Goal: Task Accomplishment & Management: Manage account settings

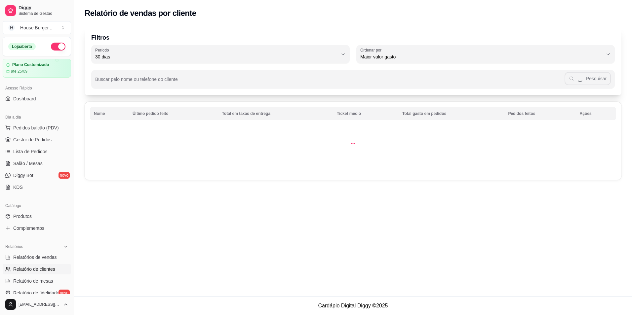
select select "30"
select select "HIGHEST_TOTAL_SPENT_WITH_ORDERS"
click at [44, 254] on link "Relatórios de vendas" at bounding box center [37, 257] width 68 height 11
select select "ALL"
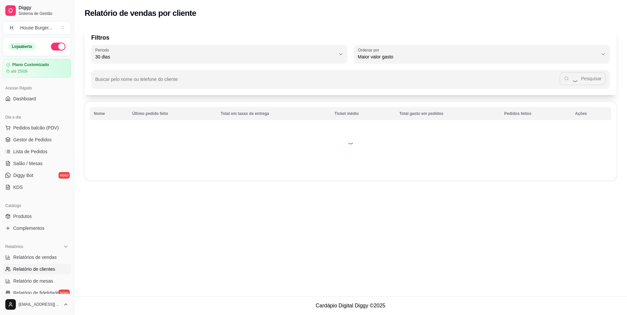
select select "0"
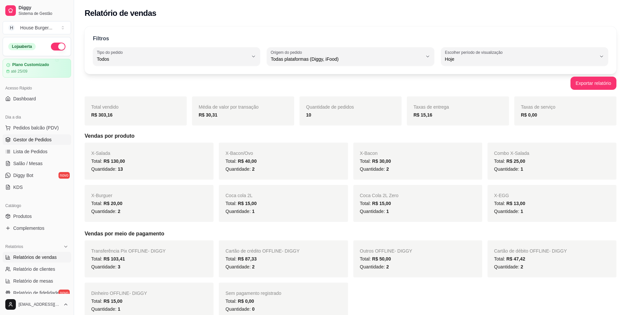
click at [18, 142] on span "Gestor de Pedidos" at bounding box center [32, 140] width 38 height 7
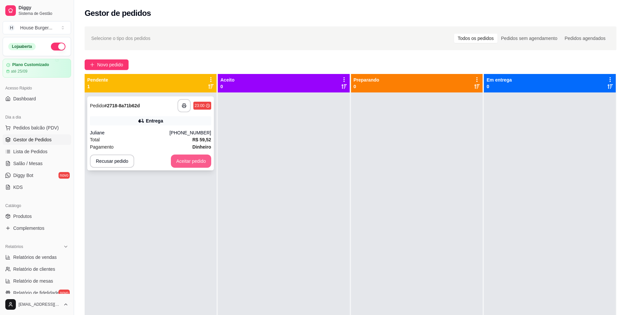
click at [187, 159] on button "Aceitar pedido" at bounding box center [191, 161] width 40 height 13
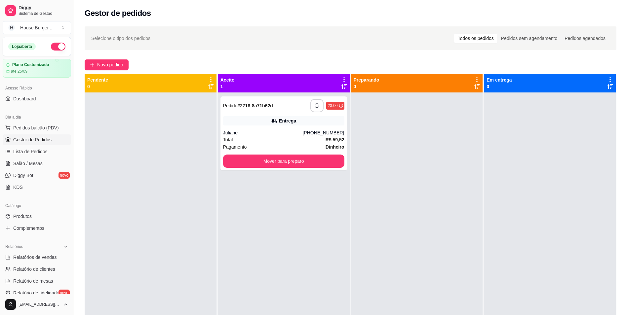
click at [285, 143] on div "Total R$ 59,52" at bounding box center [283, 139] width 121 height 7
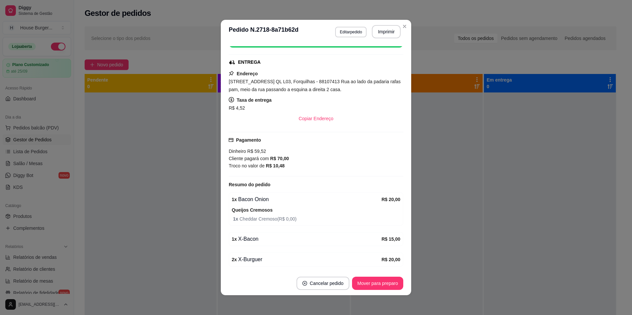
scroll to position [1, 0]
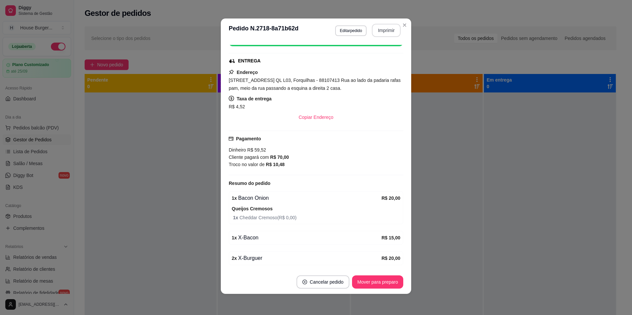
click at [387, 34] on button "Imprimir" at bounding box center [386, 30] width 29 height 13
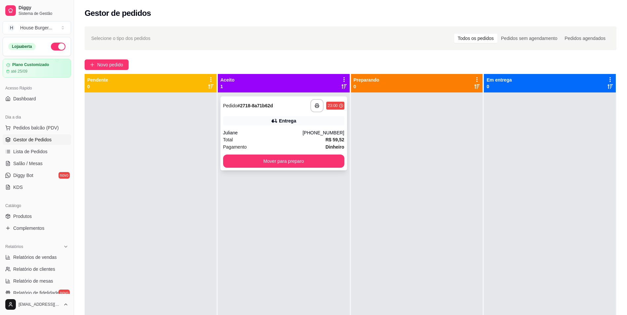
click at [299, 125] on div "Entrega" at bounding box center [283, 120] width 121 height 9
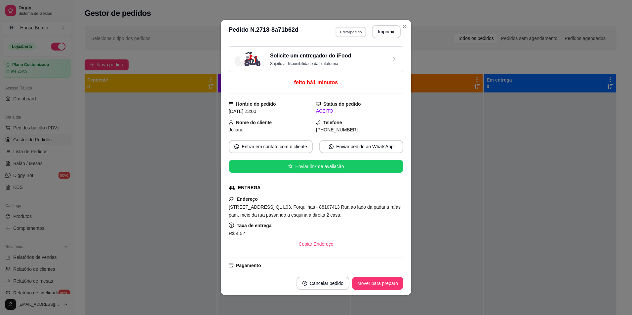
click at [351, 34] on button "Editar pedido" at bounding box center [351, 32] width 31 height 10
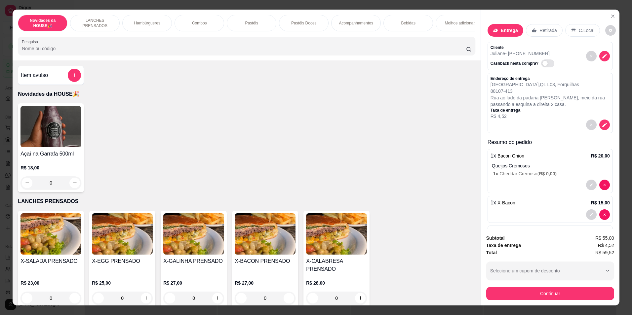
click at [413, 21] on div "Bebidas" at bounding box center [408, 23] width 50 height 17
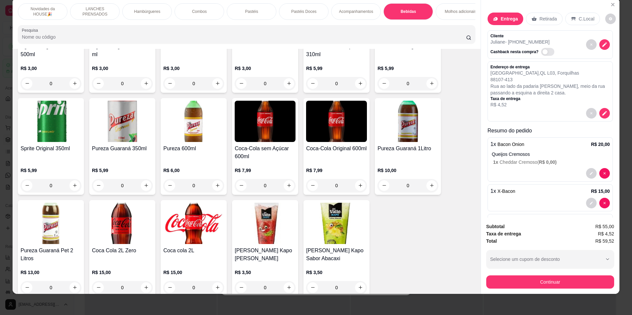
scroll to position [1408, 0]
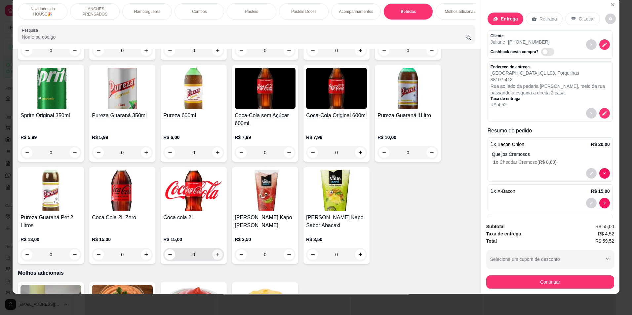
click at [217, 257] on icon "increase-product-quantity" at bounding box center [217, 254] width 5 height 5
type input "1"
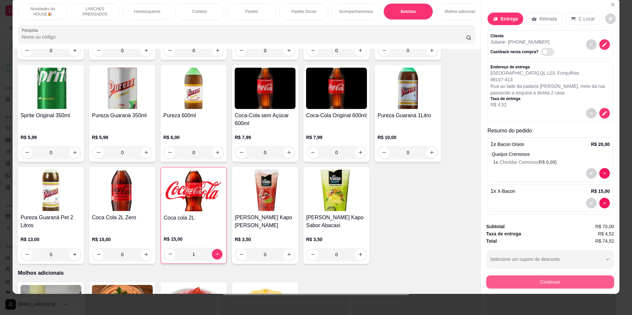
click at [529, 280] on button "Continuar" at bounding box center [550, 282] width 128 height 13
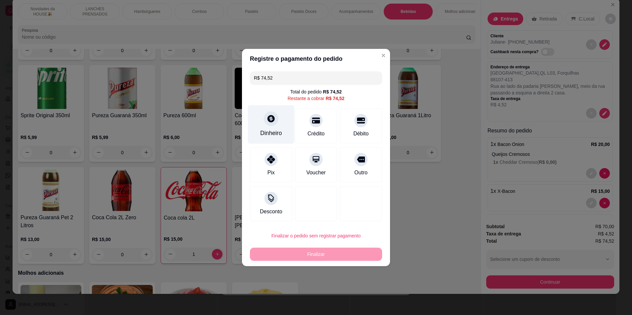
click at [274, 121] on icon at bounding box center [271, 118] width 9 height 9
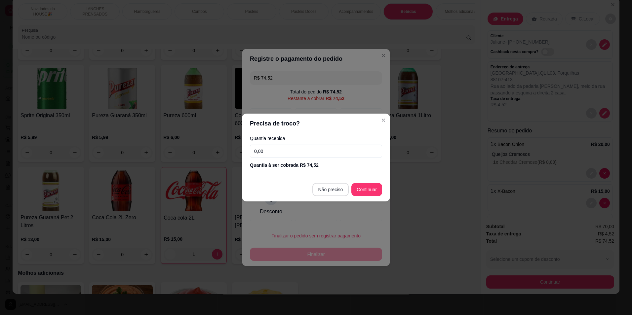
type input "R$ 0,00"
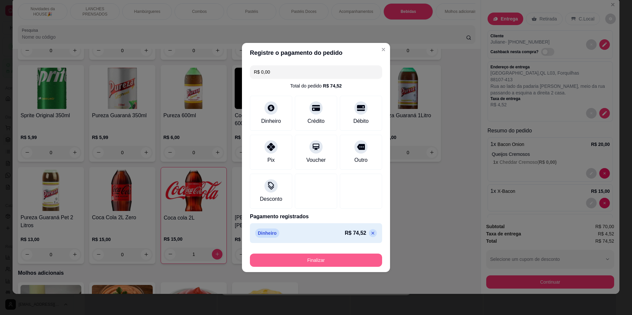
click at [346, 263] on button "Finalizar" at bounding box center [316, 260] width 132 height 13
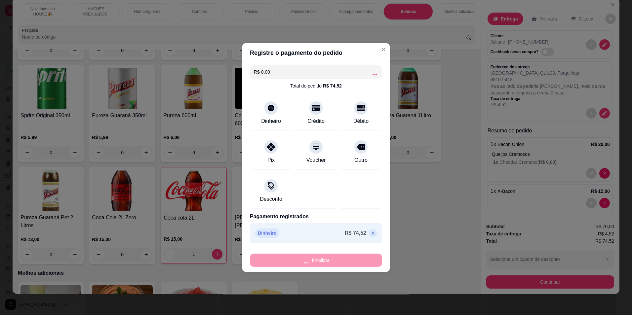
type input "0"
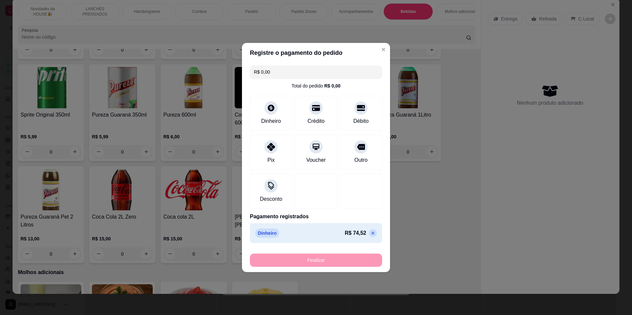
type input "-R$ 74,52"
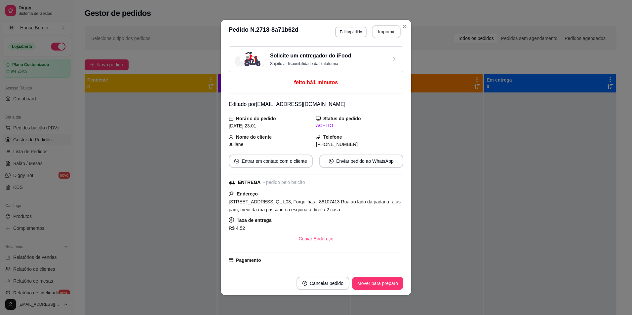
click at [383, 32] on button "Imprimir" at bounding box center [386, 31] width 29 height 13
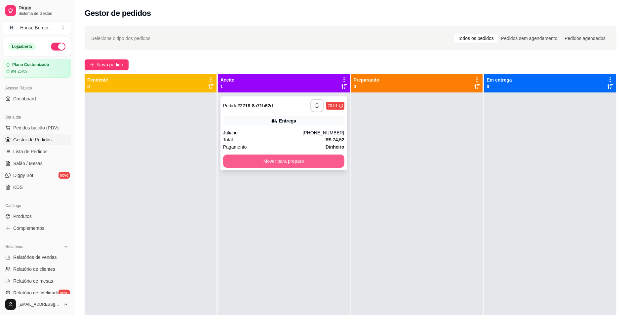
click at [309, 162] on button "Mover para preparo" at bounding box center [283, 161] width 121 height 13
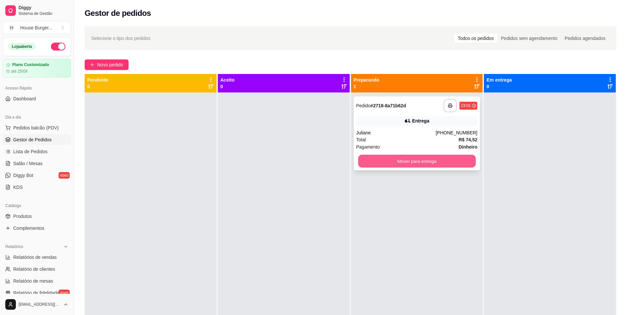
click at [373, 164] on button "Mover para entrega" at bounding box center [417, 161] width 118 height 13
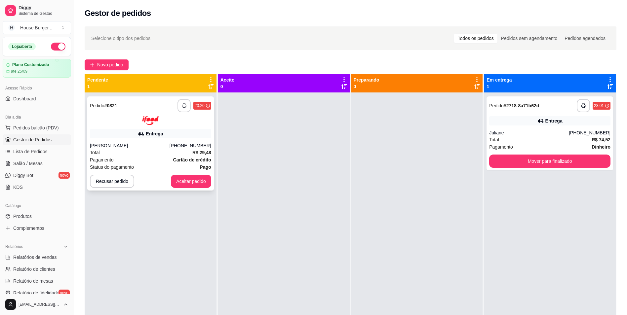
click at [159, 152] on div "Total R$ 29,48" at bounding box center [150, 152] width 121 height 7
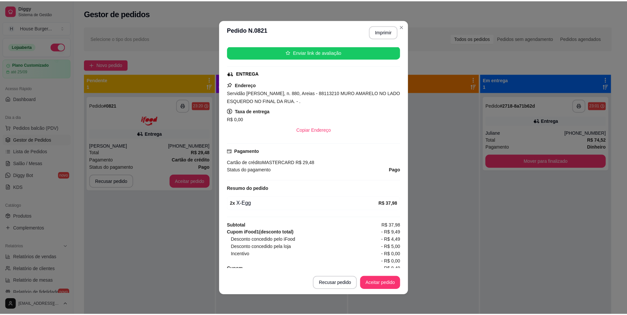
scroll to position [110, 0]
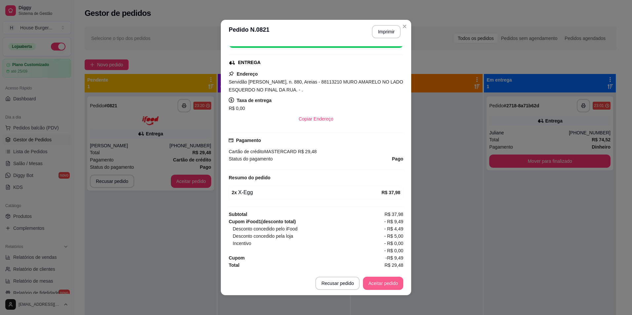
click at [392, 284] on button "Aceitar pedido" at bounding box center [383, 283] width 40 height 13
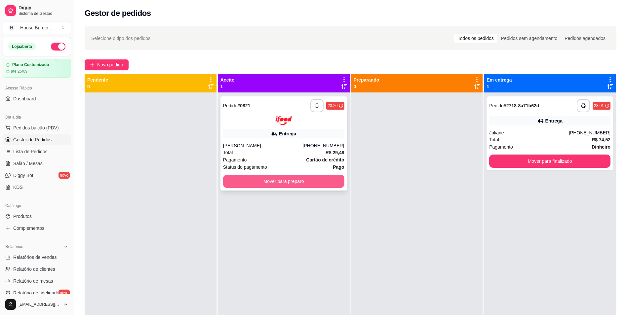
click at [274, 178] on button "Mover para preparo" at bounding box center [283, 181] width 121 height 13
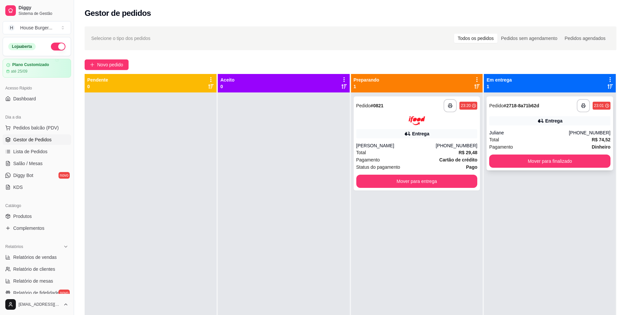
click at [582, 138] on div "Total R$ 74,52" at bounding box center [549, 139] width 121 height 7
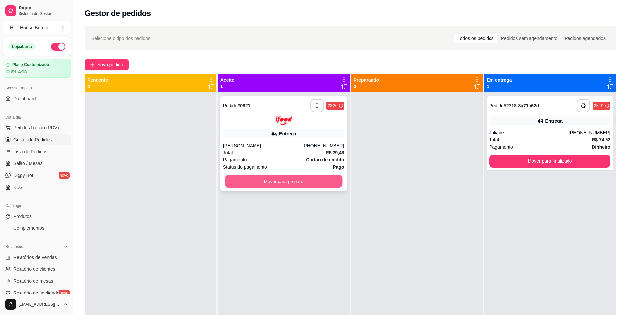
click at [314, 184] on button "Mover para preparo" at bounding box center [284, 181] width 118 height 13
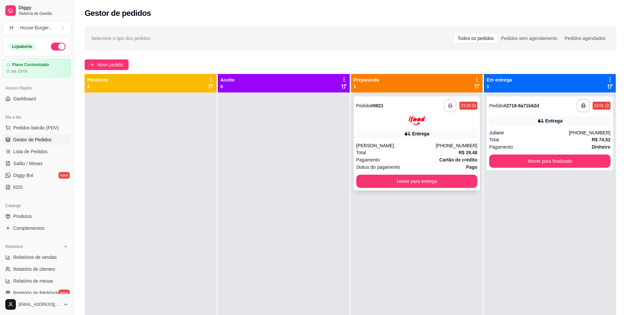
click at [448, 106] on icon "button" at bounding box center [450, 105] width 5 height 5
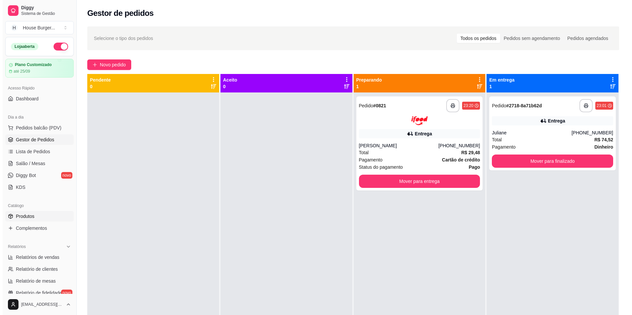
scroll to position [0, 0]
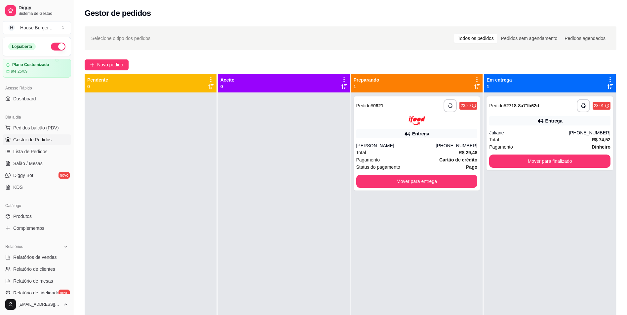
click at [211, 284] on div at bounding box center [151, 250] width 132 height 315
click at [42, 125] on span "Pedidos balcão (PDV)" at bounding box center [36, 128] width 46 height 7
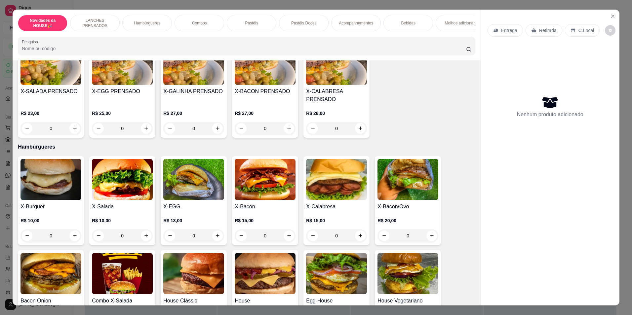
scroll to position [165, 0]
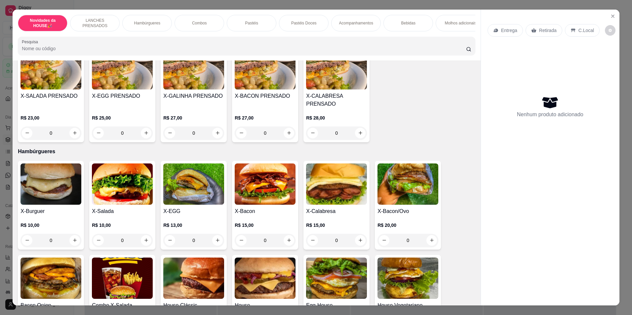
click at [142, 243] on div "0" at bounding box center [122, 240] width 61 height 13
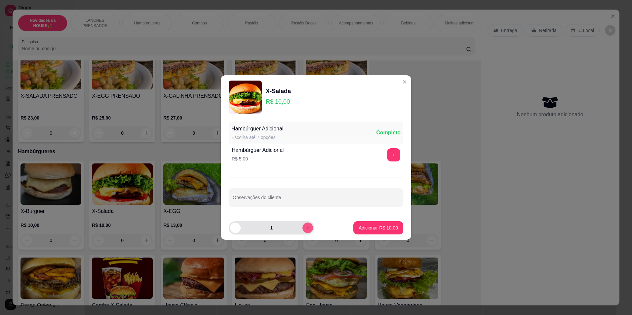
click at [302, 231] on button "increase-product-quantity" at bounding box center [307, 228] width 11 height 11
type input "2"
click at [380, 226] on p "Adicionar R$ 20,00" at bounding box center [378, 228] width 38 height 6
type input "2"
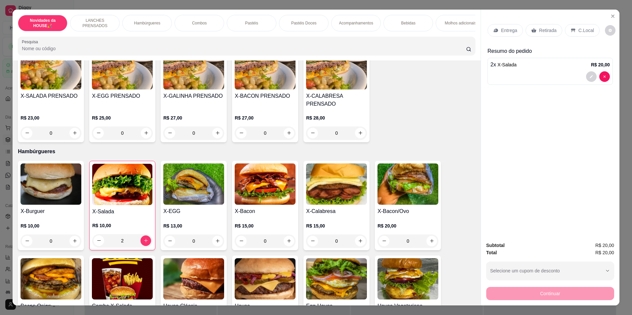
click at [532, 28] on icon at bounding box center [533, 30] width 5 height 5
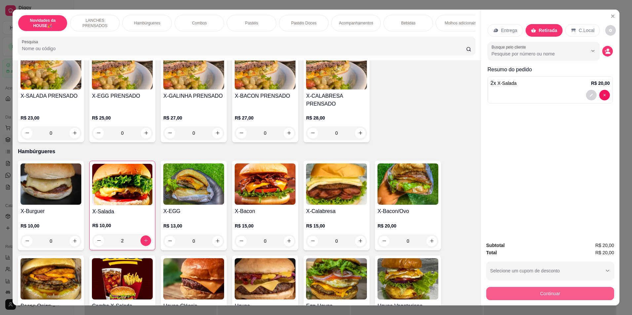
click at [523, 292] on button "Continuar" at bounding box center [550, 293] width 128 height 13
click at [551, 294] on button "Continuar" at bounding box center [550, 293] width 128 height 13
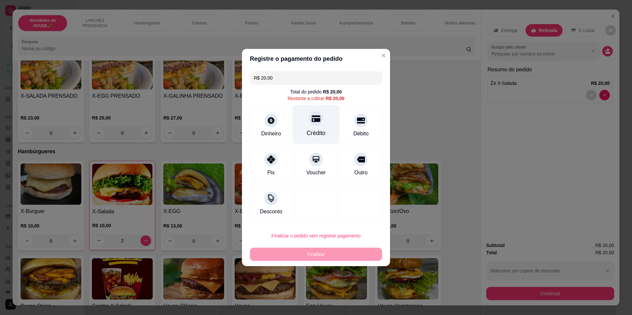
click at [320, 129] on div "Crédito" at bounding box center [316, 124] width 47 height 39
type input "R$ 0,00"
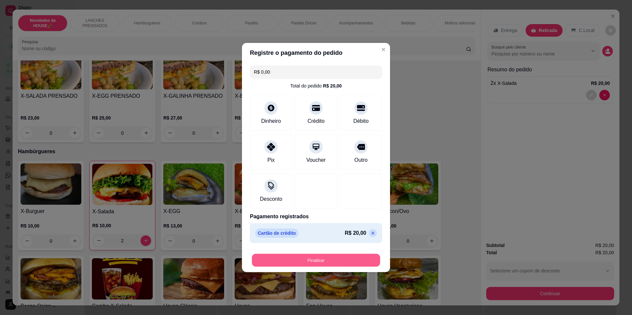
click at [339, 263] on button "Finalizar" at bounding box center [316, 260] width 128 height 13
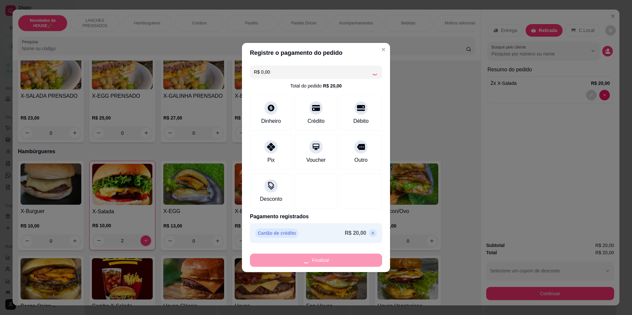
type input "0"
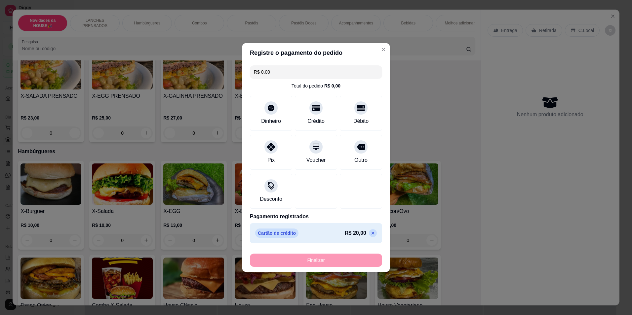
type input "-R$ 20,00"
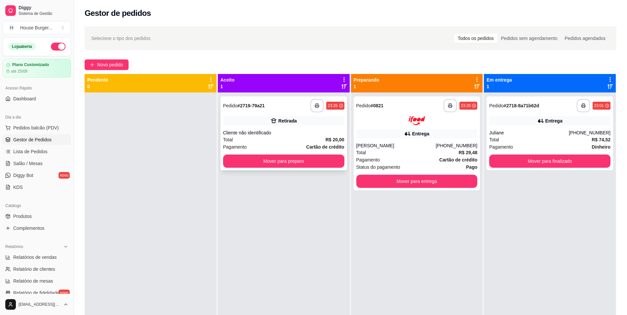
click at [308, 125] on div "Retirada" at bounding box center [283, 120] width 121 height 9
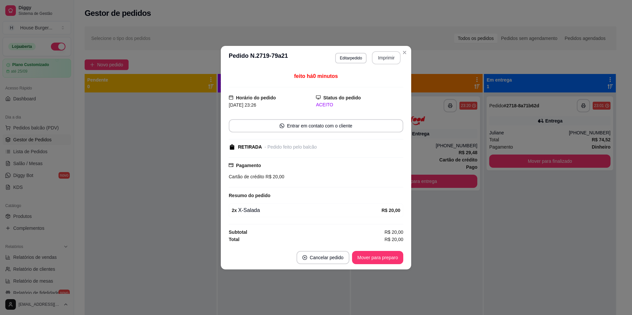
click at [389, 58] on button "Imprimir" at bounding box center [386, 57] width 29 height 13
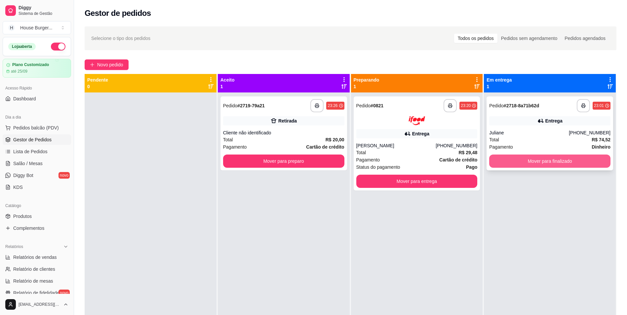
click at [552, 159] on button "Mover para finalizado" at bounding box center [549, 161] width 121 height 13
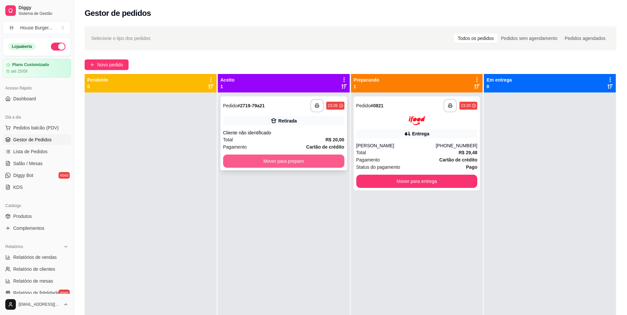
click at [321, 160] on button "Mover para preparo" at bounding box center [283, 161] width 121 height 13
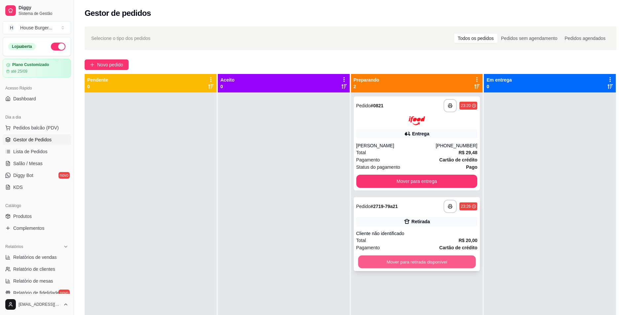
click at [443, 263] on button "Mover para retirada disponível" at bounding box center [417, 262] width 118 height 13
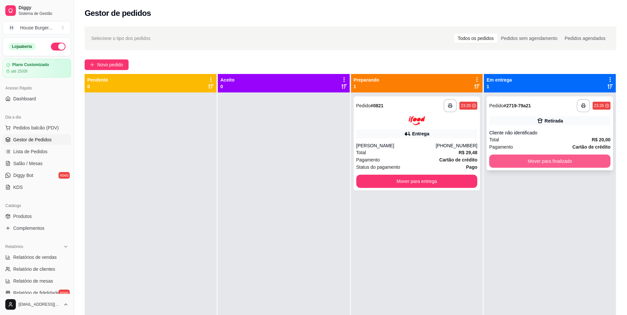
click at [556, 157] on button "Mover para finalizado" at bounding box center [549, 161] width 121 height 13
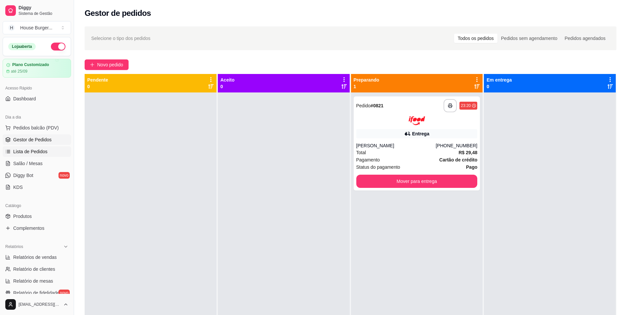
click at [28, 153] on span "Lista de Pedidos" at bounding box center [30, 151] width 34 height 7
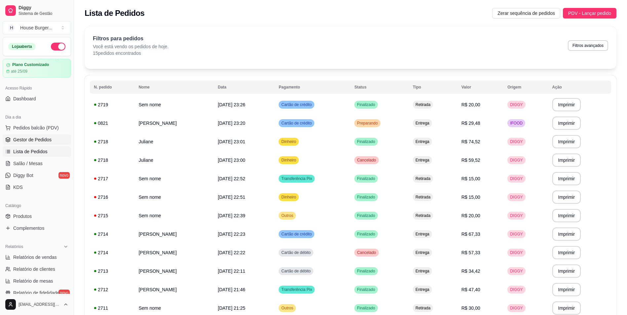
click at [35, 136] on link "Gestor de Pedidos" at bounding box center [37, 140] width 68 height 11
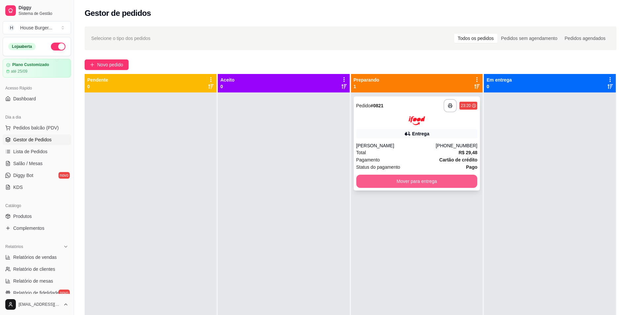
click at [421, 180] on button "Mover para entrega" at bounding box center [416, 181] width 121 height 13
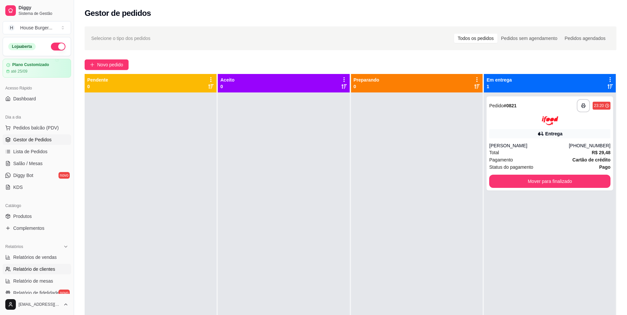
click at [30, 270] on span "Relatório de clientes" at bounding box center [34, 269] width 42 height 7
select select "30"
select select "HIGHEST_TOTAL_SPENT_WITH_ORDERS"
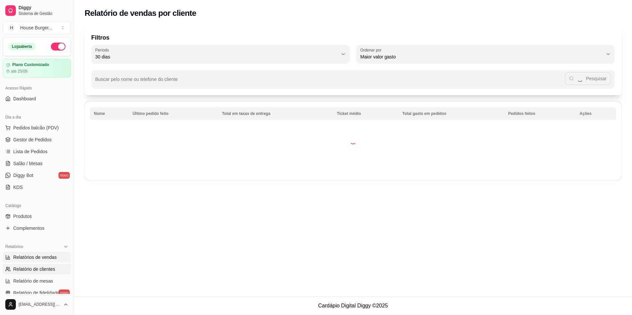
click at [44, 258] on span "Relatórios de vendas" at bounding box center [35, 257] width 44 height 7
select select "ALL"
select select "0"
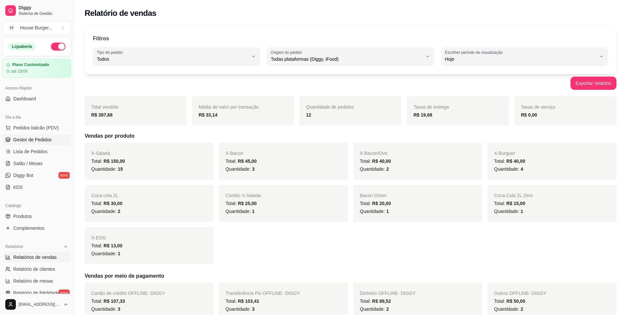
click at [23, 142] on span "Gestor de Pedidos" at bounding box center [32, 140] width 38 height 7
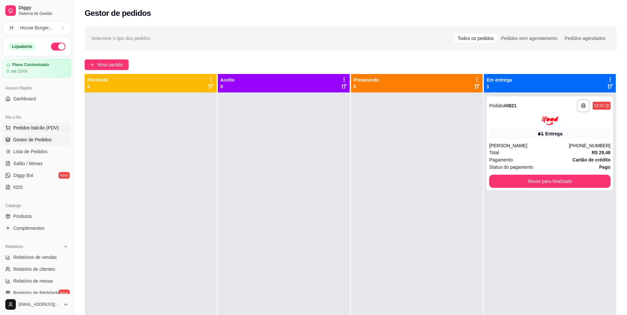
click at [36, 131] on span "Pedidos balcão (PDV)" at bounding box center [36, 128] width 46 height 7
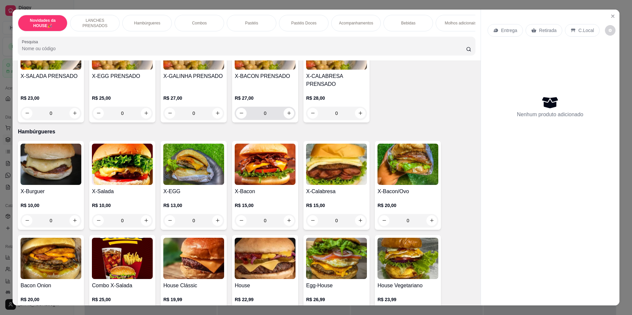
scroll to position [198, 0]
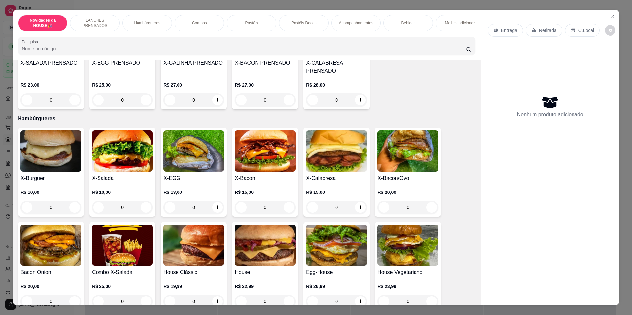
click at [366, 5] on div "Novidades da HOUSE🎉 LANCHES PRENSADOS Hambúrgueres Combos Pastéis Pastéis Doces…" at bounding box center [316, 157] width 632 height 315
click at [143, 213] on div "0" at bounding box center [122, 207] width 61 height 13
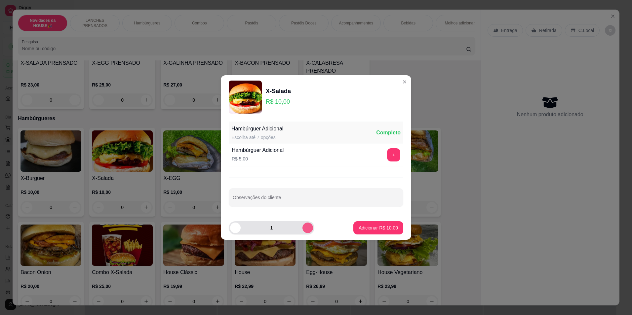
click at [302, 231] on button "increase-product-quantity" at bounding box center [307, 228] width 11 height 11
click at [302, 231] on button "increase-product-quantity" at bounding box center [307, 228] width 10 height 10
click at [302, 231] on button "increase-product-quantity" at bounding box center [307, 228] width 11 height 11
type input "4"
click at [374, 225] on p "Adicionar R$ 40,00" at bounding box center [378, 228] width 38 height 6
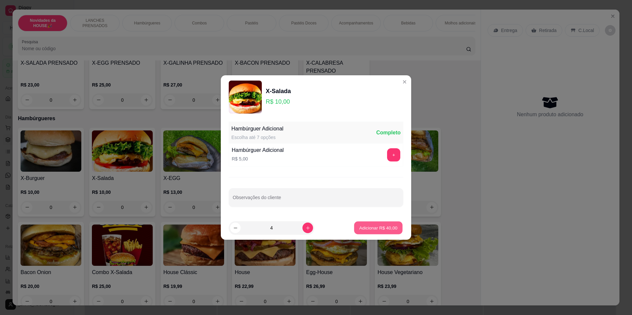
type input "4"
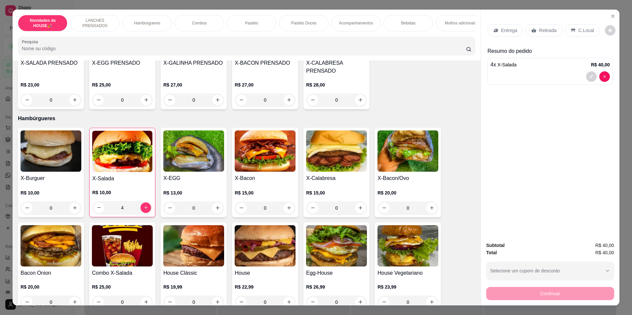
click at [406, 24] on p "Bebidas" at bounding box center [408, 22] width 14 height 5
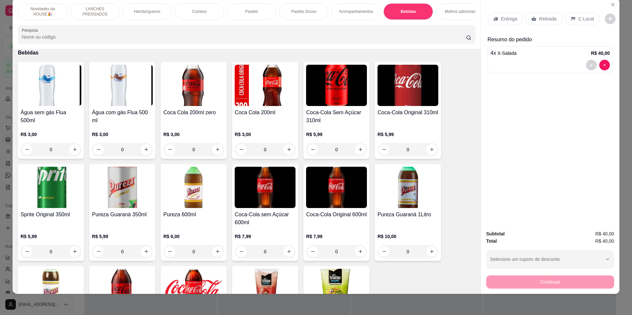
click at [541, 16] on p "Retirada" at bounding box center [548, 19] width 18 height 7
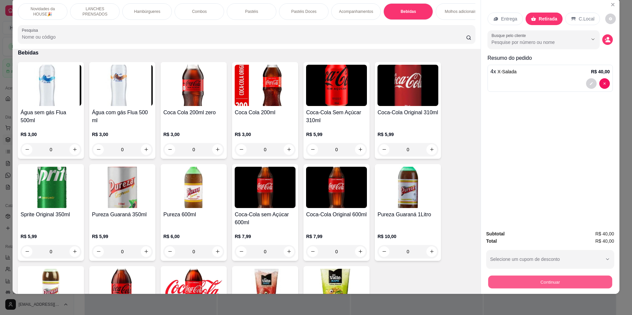
click at [547, 283] on button "Continuar" at bounding box center [550, 282] width 124 height 13
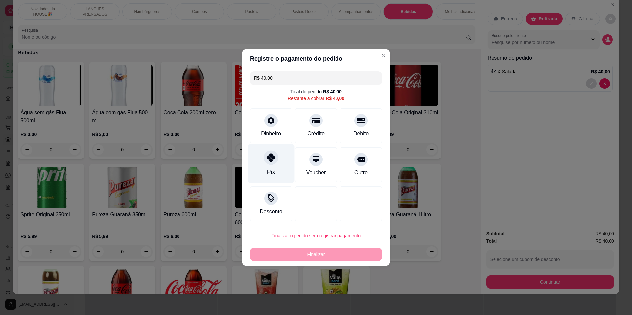
click at [285, 172] on div "Pix" at bounding box center [271, 163] width 47 height 39
type input "R$ 0,00"
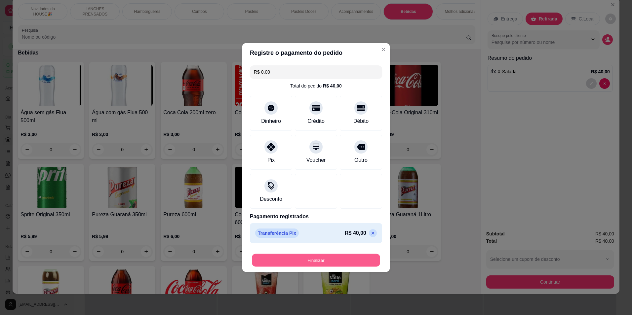
click at [298, 256] on button "Finalizar" at bounding box center [316, 260] width 128 height 13
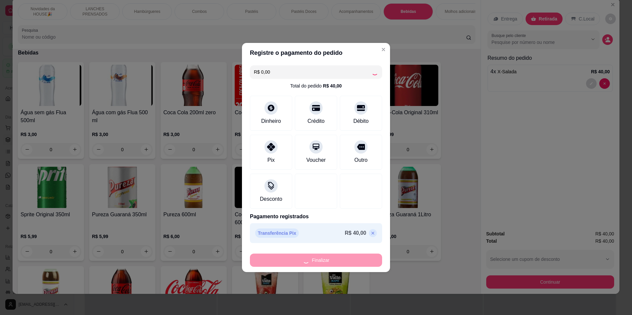
type input "0"
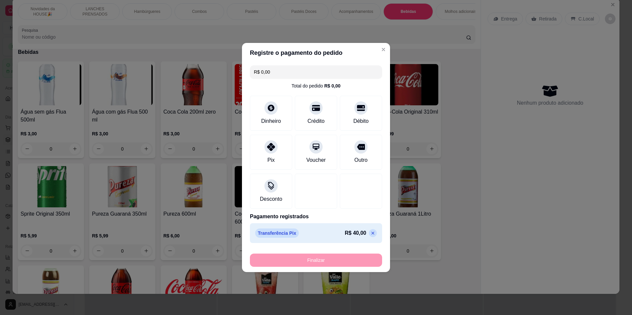
type input "-R$ 40,00"
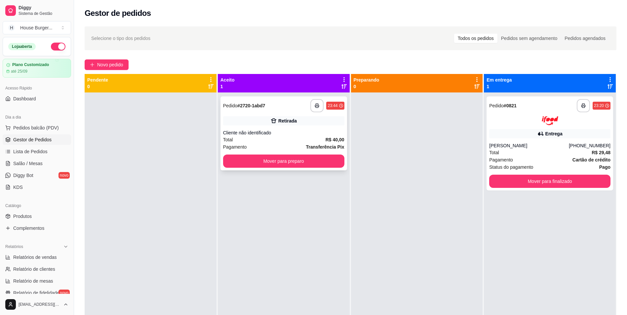
click at [336, 145] on strong "Transferência Pix" at bounding box center [325, 146] width 38 height 5
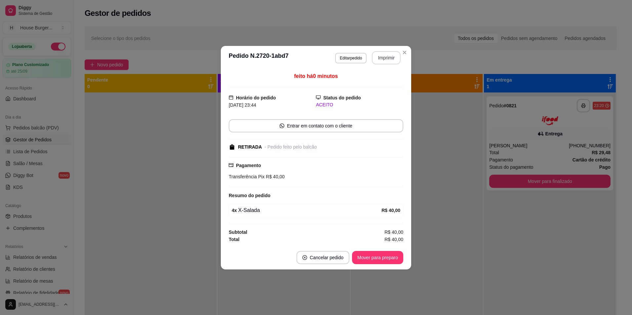
click at [390, 59] on button "Imprimir" at bounding box center [386, 57] width 29 height 13
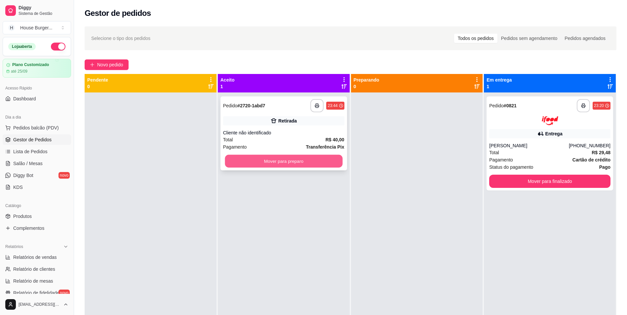
click at [324, 163] on button "Mover para preparo" at bounding box center [284, 161] width 118 height 13
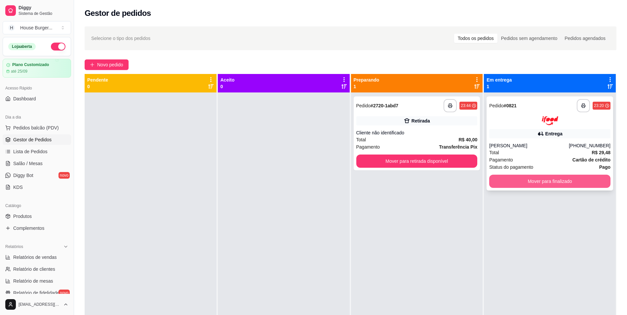
click at [542, 183] on button "Mover para finalizado" at bounding box center [549, 181] width 121 height 13
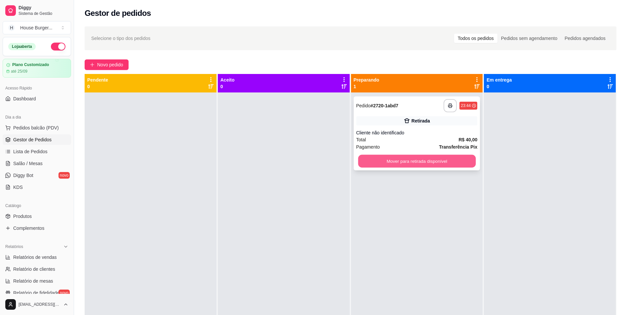
click at [461, 165] on button "Mover para retirada disponível" at bounding box center [417, 161] width 118 height 13
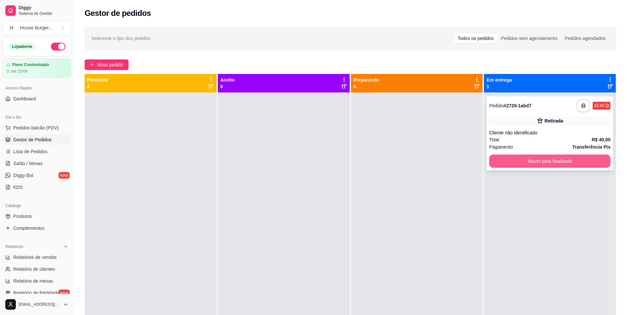
click at [535, 160] on button "Mover para finalizado" at bounding box center [549, 161] width 121 height 13
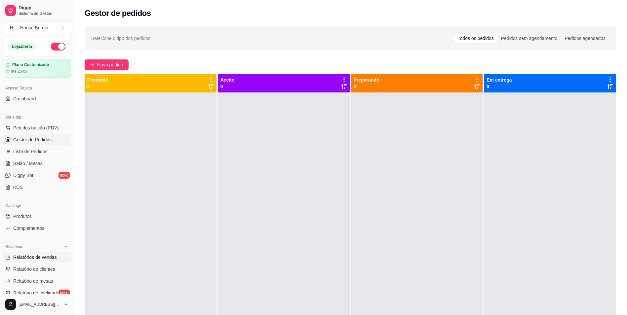
click at [51, 260] on span "Relatórios de vendas" at bounding box center [35, 257] width 44 height 7
select select "ALL"
select select "0"
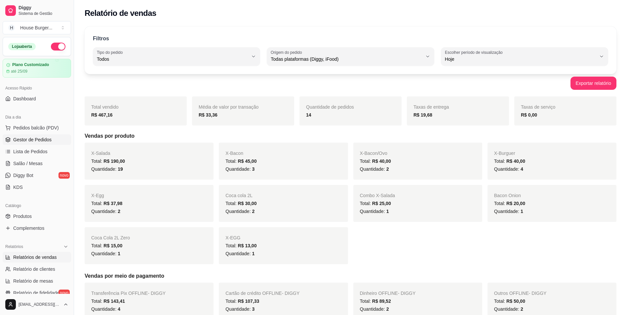
click at [45, 138] on span "Gestor de Pedidos" at bounding box center [32, 140] width 38 height 7
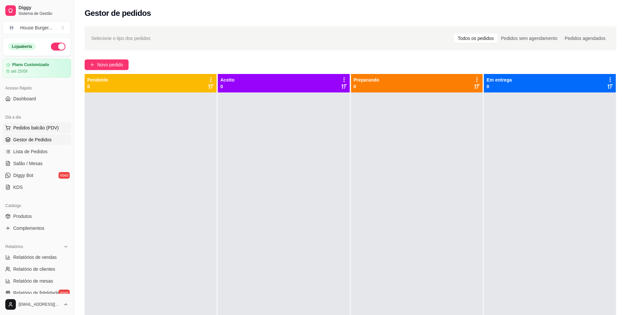
click at [44, 126] on span "Pedidos balcão (PDV)" at bounding box center [36, 128] width 46 height 7
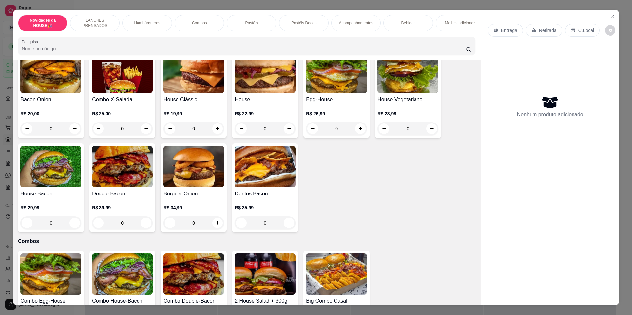
scroll to position [397, 0]
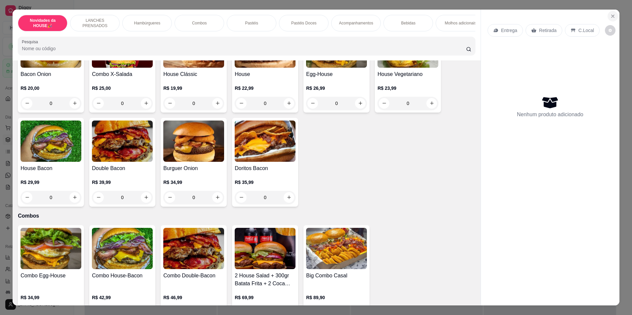
click at [611, 18] on icon "Close" at bounding box center [612, 16] width 5 height 5
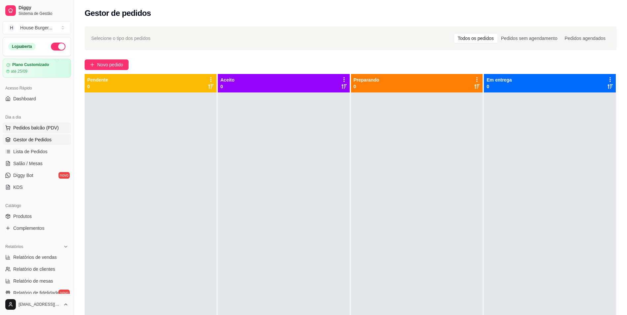
click at [35, 131] on span "Pedidos balcão (PDV)" at bounding box center [36, 128] width 46 height 7
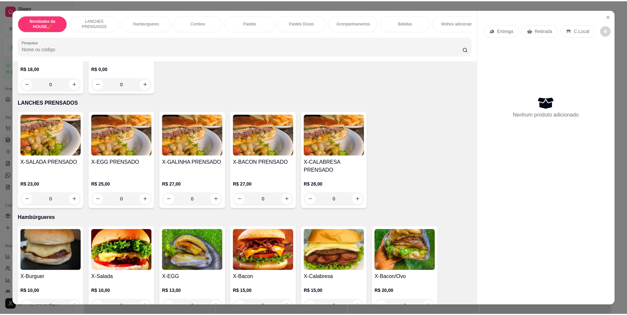
scroll to position [66, 0]
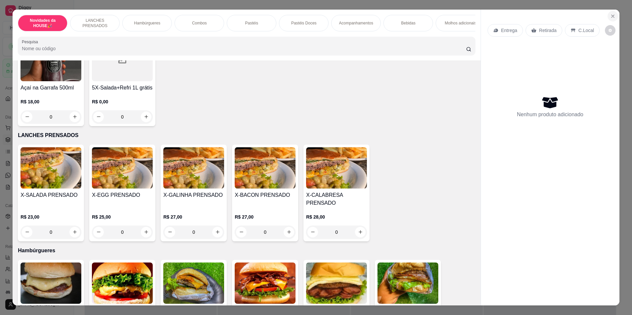
click at [611, 15] on icon "Close" at bounding box center [612, 16] width 5 height 5
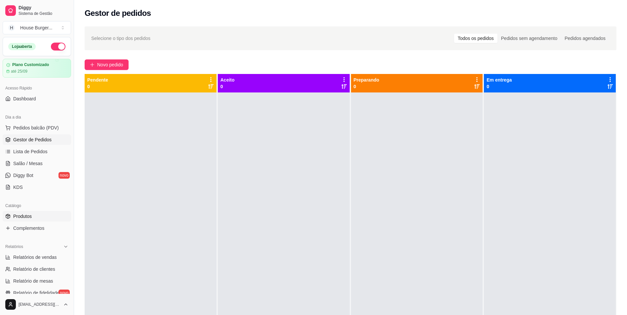
click at [26, 217] on span "Produtos" at bounding box center [22, 216] width 19 height 7
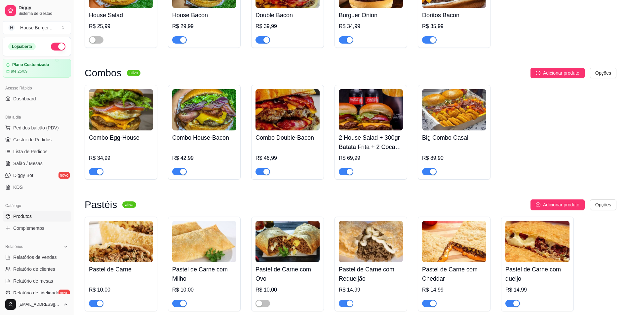
scroll to position [595, 0]
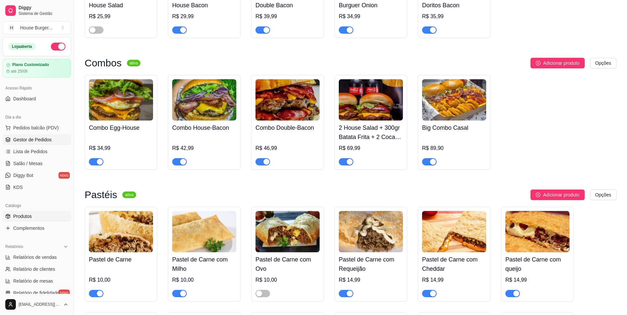
click at [44, 140] on span "Gestor de Pedidos" at bounding box center [32, 140] width 38 height 7
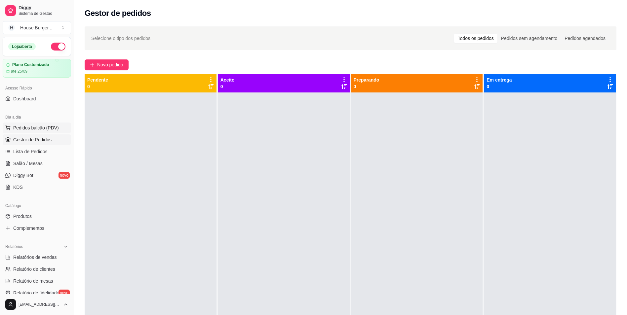
click at [38, 129] on span "Pedidos balcão (PDV)" at bounding box center [36, 128] width 46 height 7
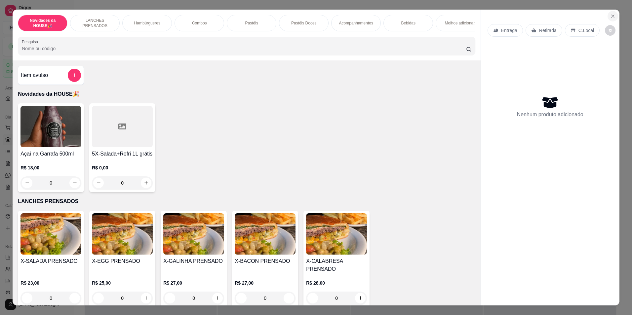
click at [612, 17] on icon "Close" at bounding box center [613, 16] width 3 height 3
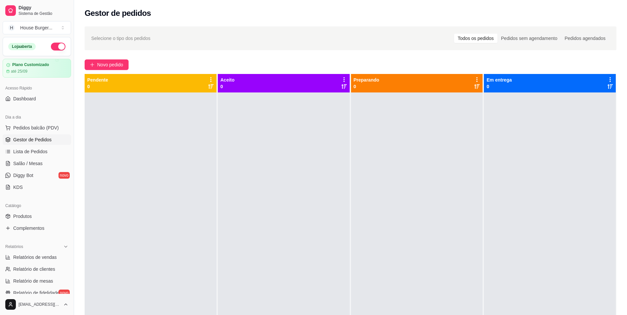
click at [27, 141] on span "Gestor de Pedidos" at bounding box center [32, 140] width 38 height 7
click at [38, 129] on span "Pedidos balcão (PDV)" at bounding box center [36, 128] width 46 height 7
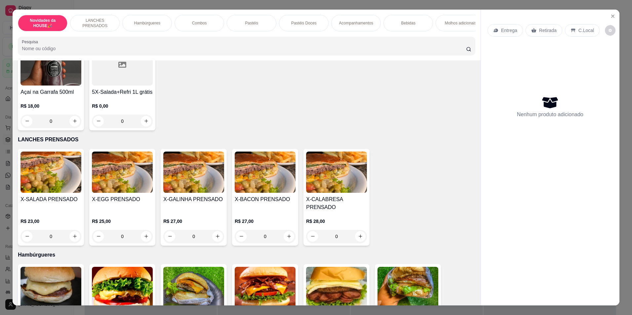
scroll to position [66, 0]
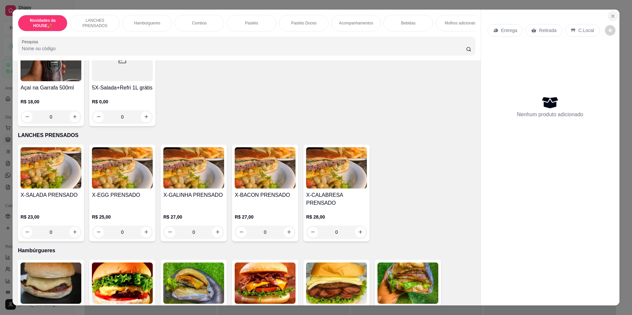
click at [614, 15] on button "Close" at bounding box center [613, 16] width 11 height 11
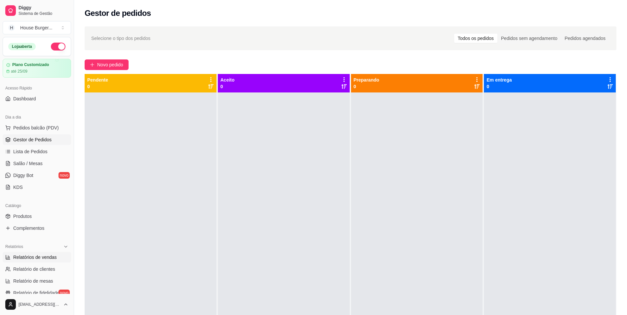
click at [29, 257] on span "Relatórios de vendas" at bounding box center [35, 257] width 44 height 7
select select "ALL"
select select "0"
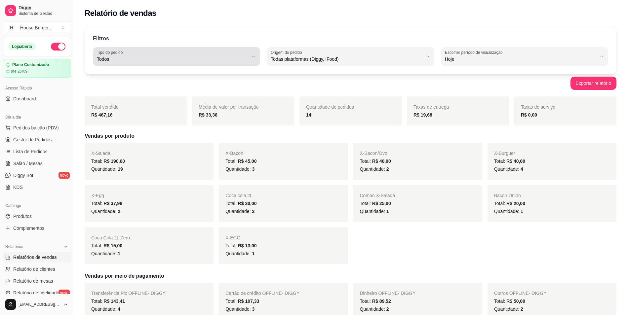
click at [218, 57] on span "Todos" at bounding box center [172, 59] width 151 height 7
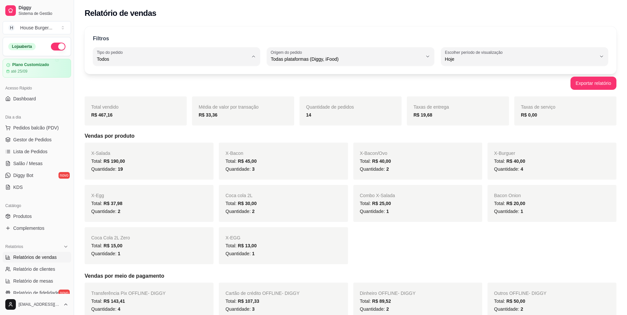
click at [128, 87] on span "Entrega" at bounding box center [173, 86] width 144 height 6
type input "DELIVERY"
select select "DELIVERY"
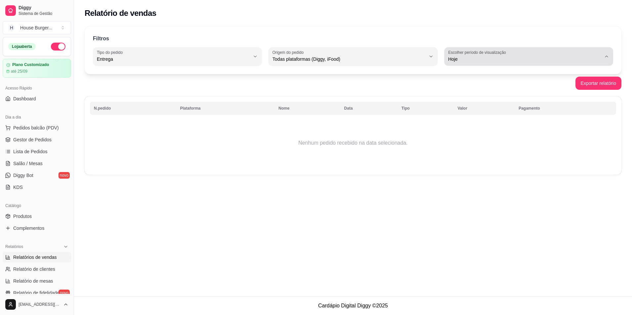
click at [480, 60] on span "Hoje" at bounding box center [524, 59] width 153 height 7
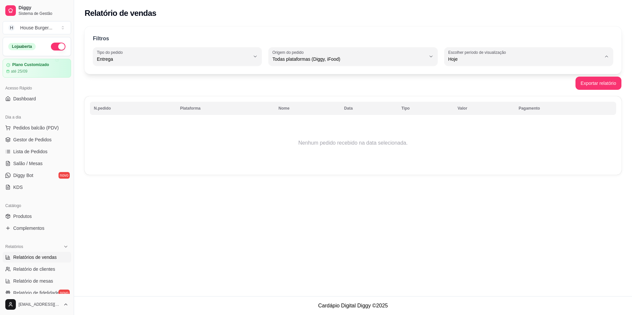
click at [459, 89] on span "Ontem" at bounding box center [526, 86] width 146 height 6
type input "1"
select select "1"
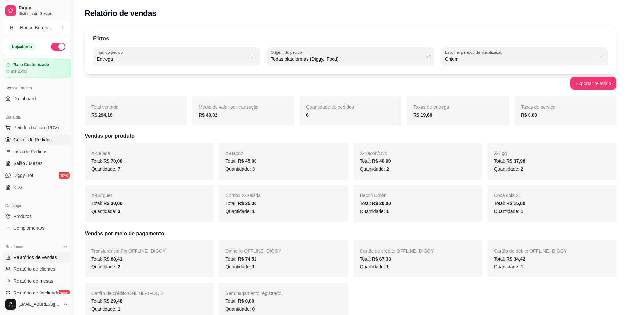
click at [34, 139] on span "Gestor de Pedidos" at bounding box center [32, 140] width 38 height 7
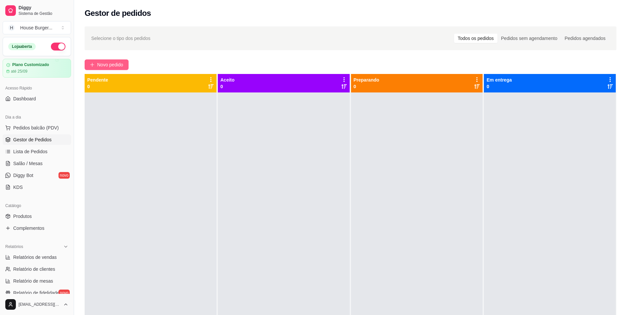
click at [109, 67] on span "Novo pedido" at bounding box center [110, 64] width 26 height 7
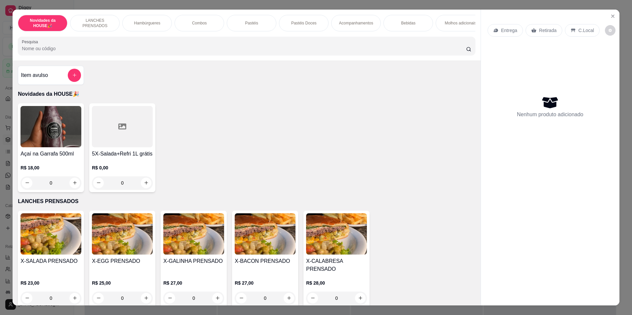
scroll to position [165, 0]
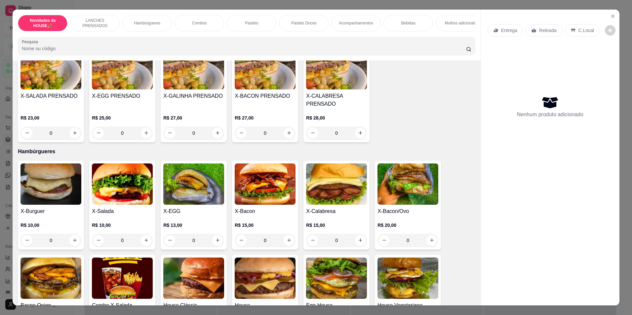
click at [144, 246] on div "0" at bounding box center [122, 240] width 61 height 13
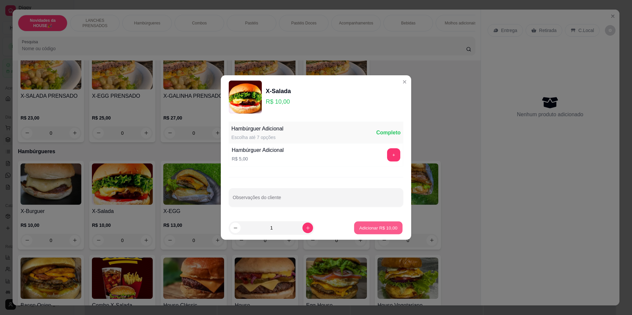
click at [362, 226] on p "Adicionar R$ 10,00" at bounding box center [378, 228] width 38 height 6
type input "1"
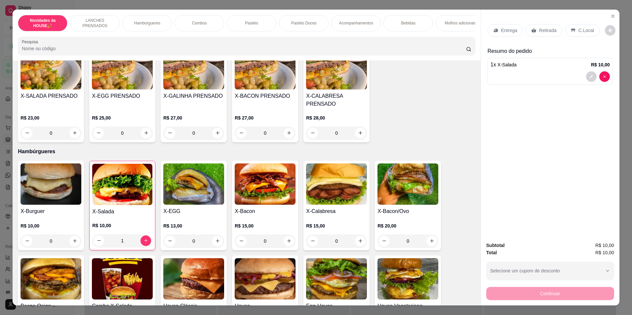
click at [397, 21] on div "Bebidas" at bounding box center [408, 23] width 50 height 17
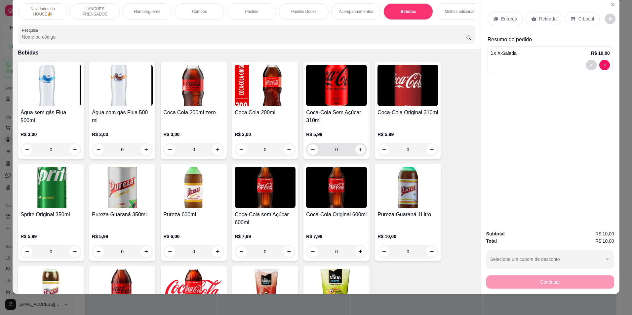
click at [359, 152] on icon "increase-product-quantity" at bounding box center [360, 149] width 5 height 5
type input "1"
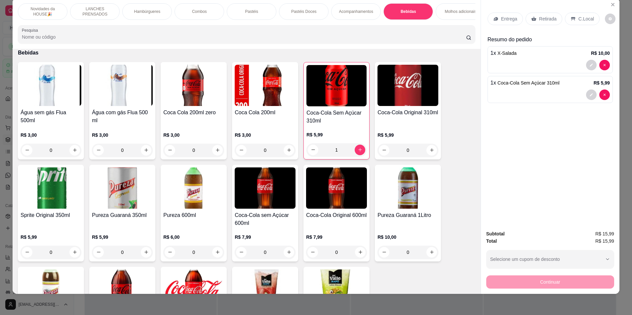
click at [545, 21] on p "Retirada" at bounding box center [548, 19] width 18 height 7
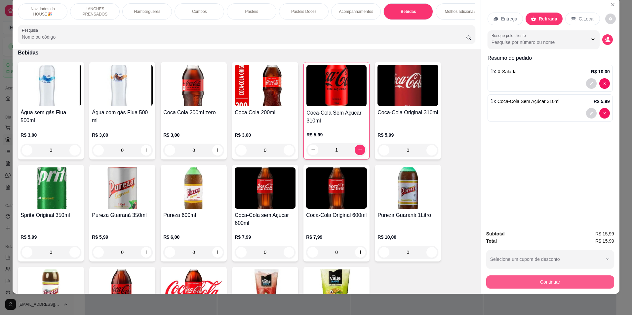
click at [554, 282] on button "Continuar" at bounding box center [550, 282] width 128 height 13
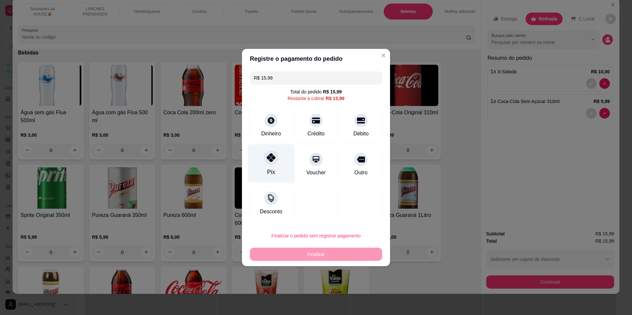
click at [275, 163] on div at bounding box center [271, 157] width 15 height 15
type input "R$ 0,00"
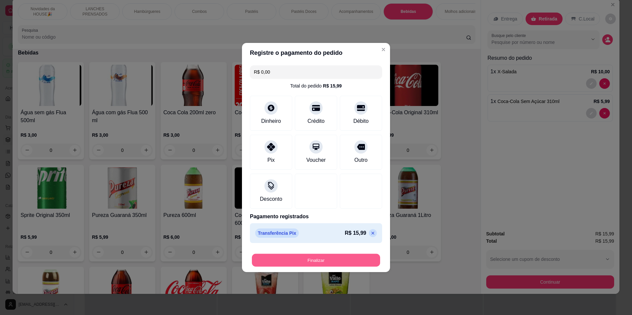
click at [303, 260] on button "Finalizar" at bounding box center [316, 260] width 128 height 13
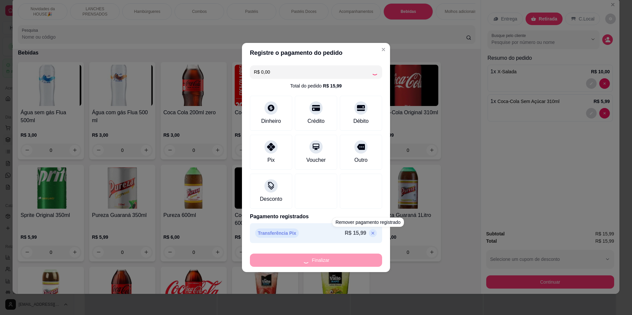
type input "0"
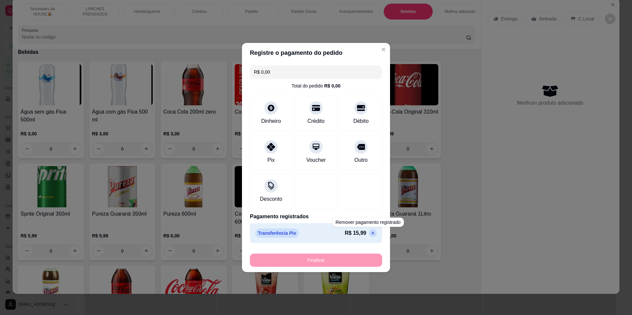
type input "-R$ 15,99"
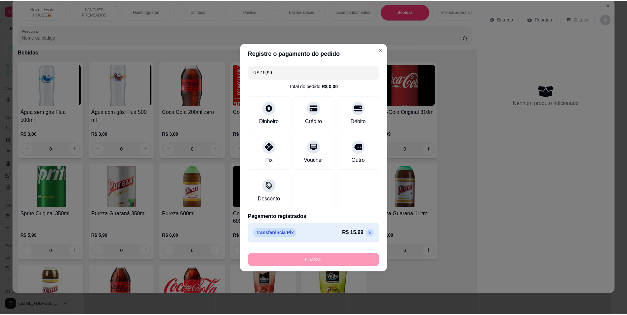
scroll to position [1308, 0]
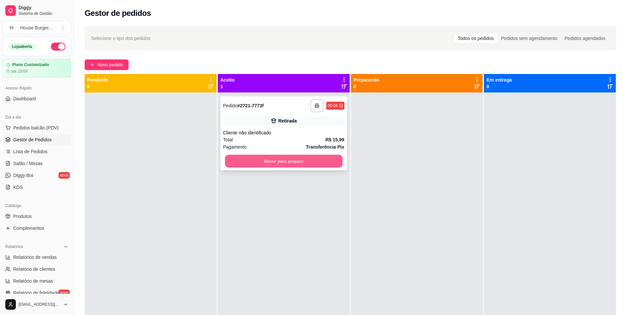
click at [307, 158] on button "Mover para preparo" at bounding box center [284, 161] width 118 height 13
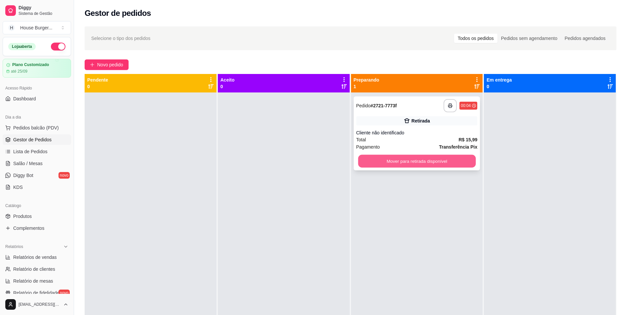
click at [434, 159] on button "Mover para retirada disponível" at bounding box center [417, 161] width 118 height 13
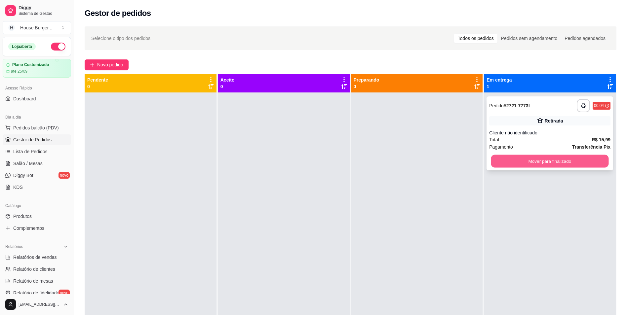
click at [509, 162] on button "Mover para finalizado" at bounding box center [550, 161] width 118 height 13
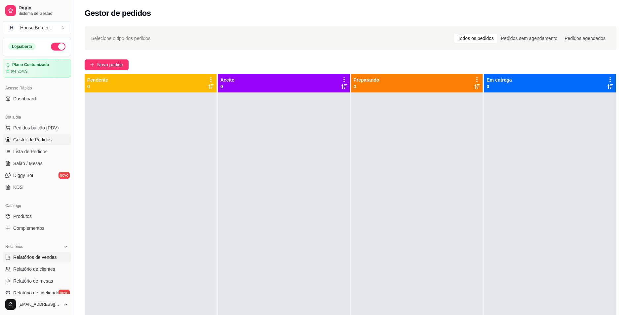
click at [39, 259] on span "Relatórios de vendas" at bounding box center [35, 257] width 44 height 7
select select "ALL"
select select "0"
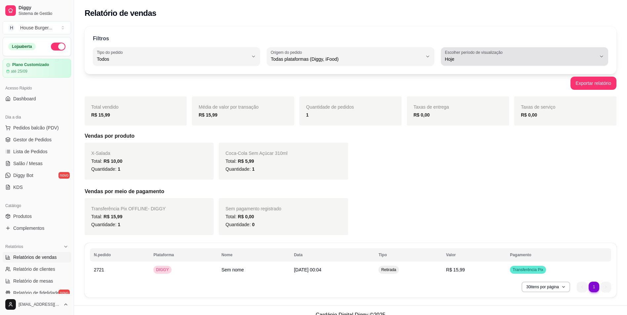
click at [477, 56] on span "Hoje" at bounding box center [520, 59] width 151 height 7
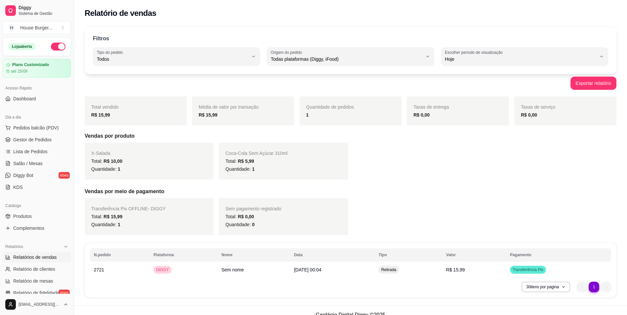
click at [461, 86] on span "Ontem" at bounding box center [521, 86] width 144 height 6
type input "1"
select select "1"
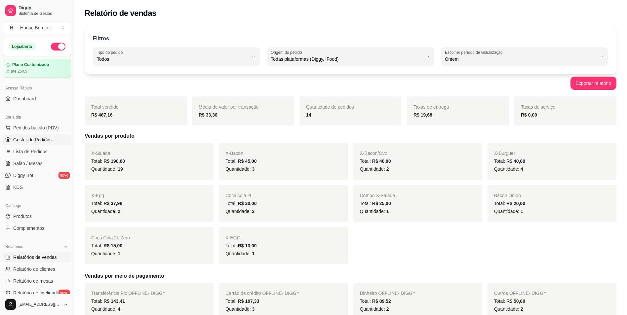
click at [42, 140] on span "Gestor de Pedidos" at bounding box center [32, 140] width 38 height 7
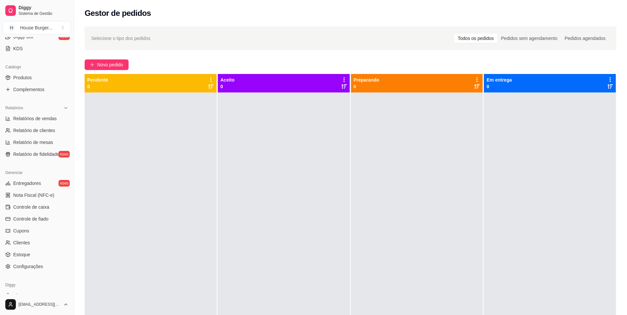
scroll to position [160, 0]
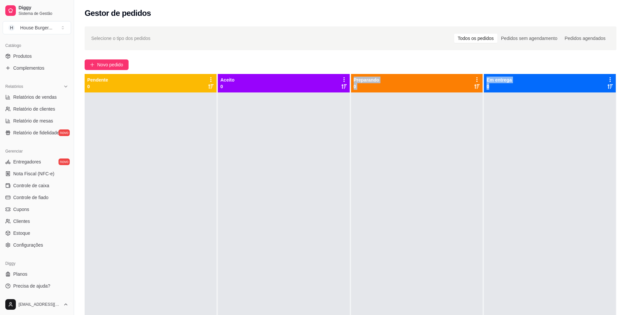
drag, startPoint x: 633, startPoint y: 123, endPoint x: 587, endPoint y: 108, distance: 47.9
click at [587, 108] on div "Pendente 0 Aceito 0 Preparando 0 Em entrega 0" at bounding box center [351, 231] width 532 height 315
